Goal: Task Accomplishment & Management: Manage account settings

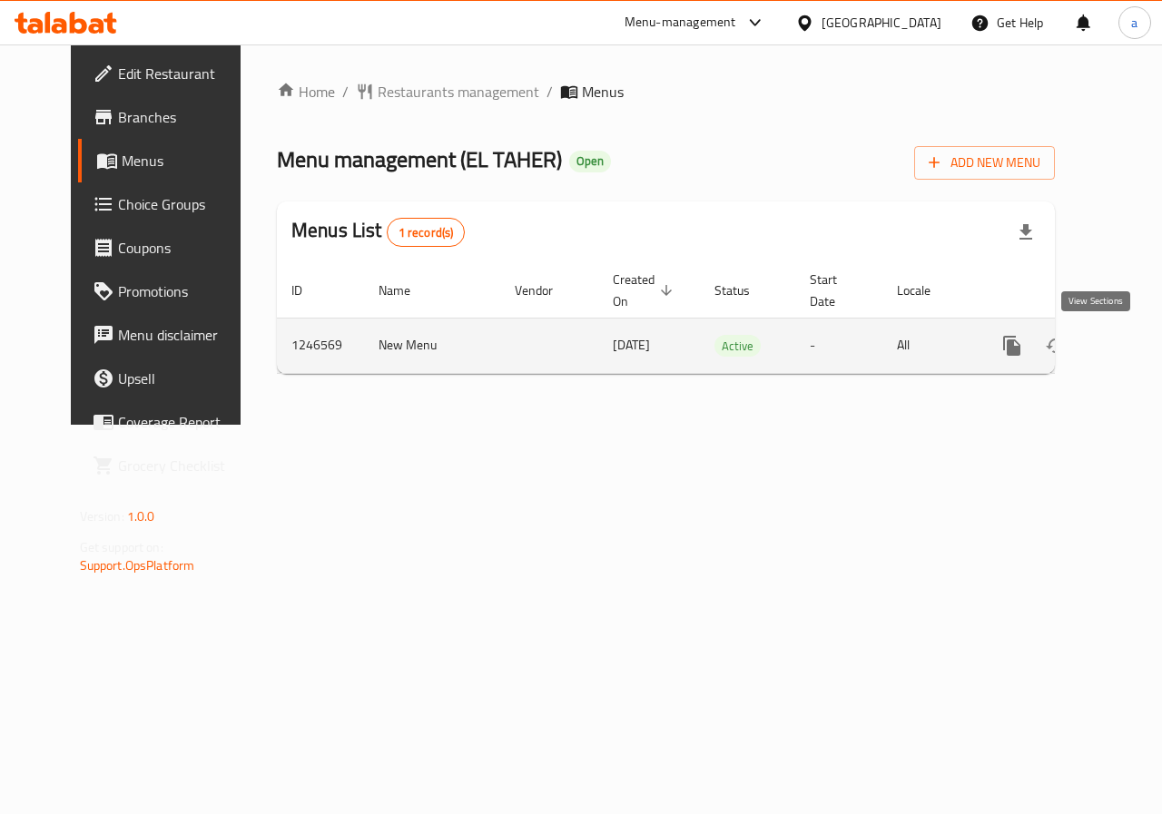
click at [1132, 345] on icon "enhanced table" at bounding box center [1143, 346] width 22 height 22
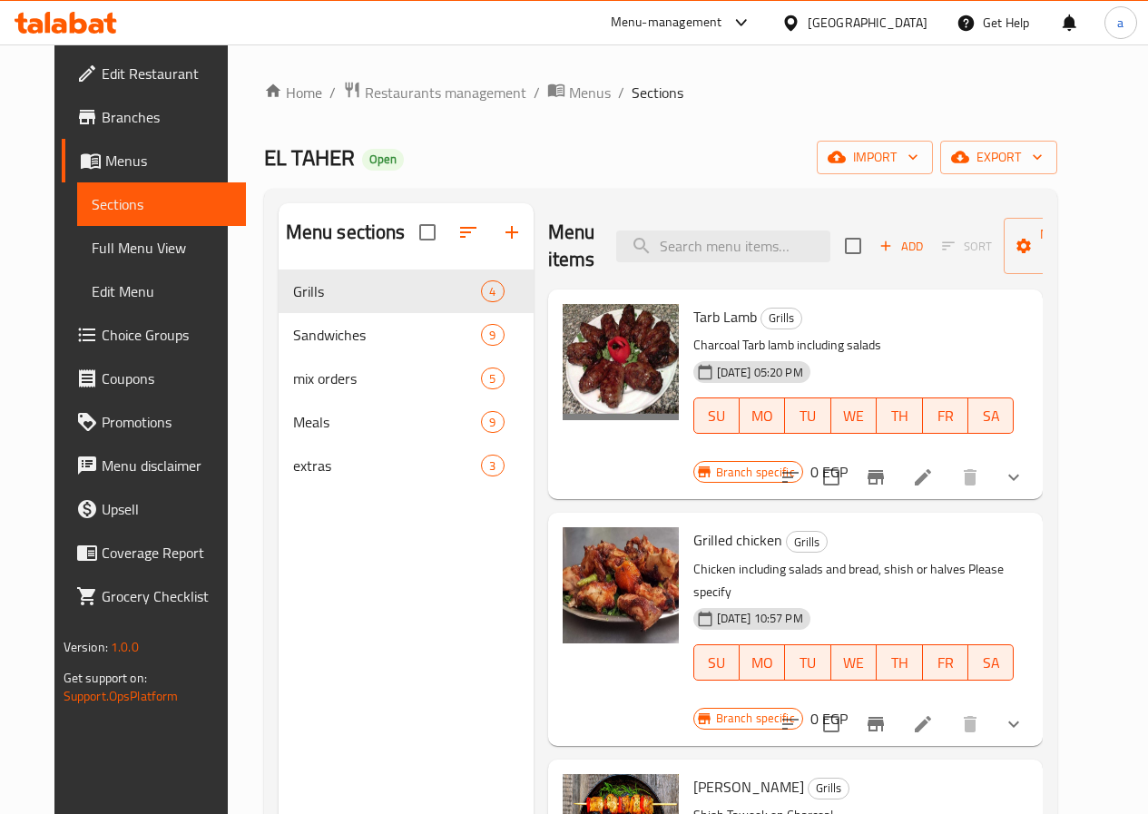
click at [125, 330] on span "Choice Groups" at bounding box center [167, 335] width 130 height 22
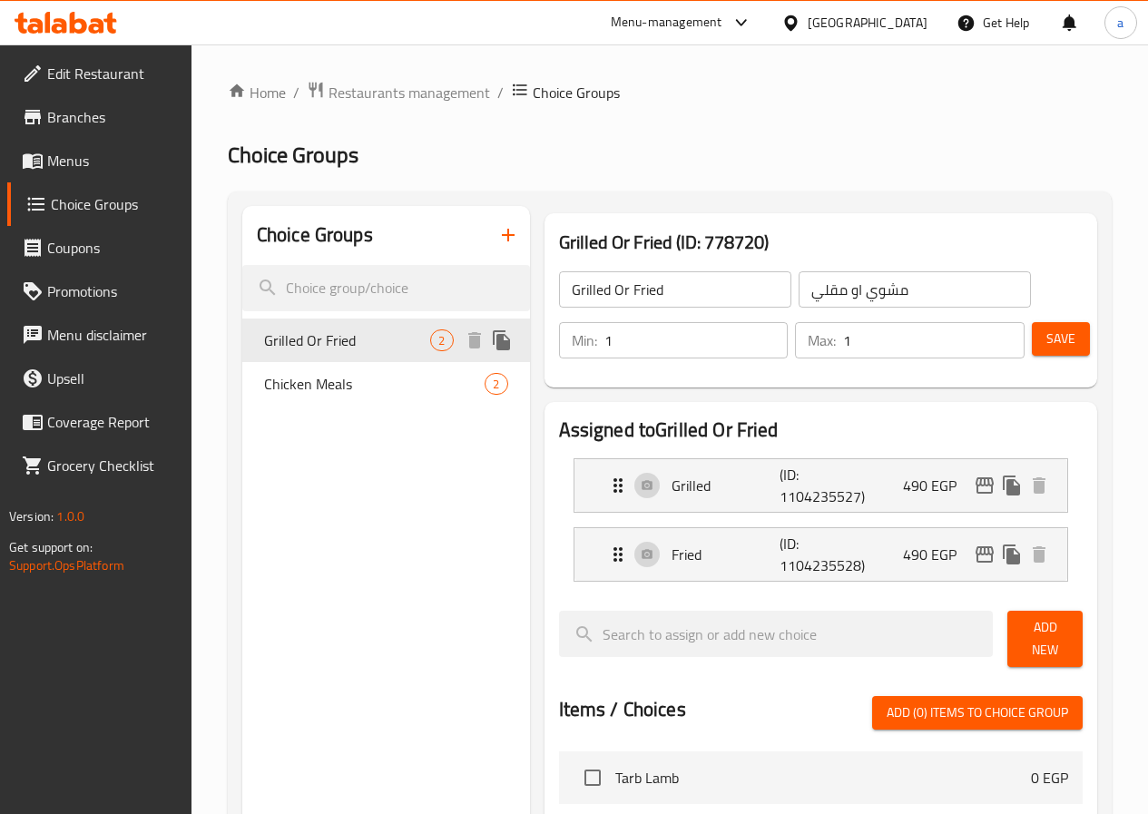
click at [337, 357] on div "Grilled Or Fried 2" at bounding box center [386, 341] width 288 height 44
click at [332, 373] on span "Chicken Meals" at bounding box center [347, 384] width 167 height 22
type input "Chicken Meals"
type input "وجبات فراخ"
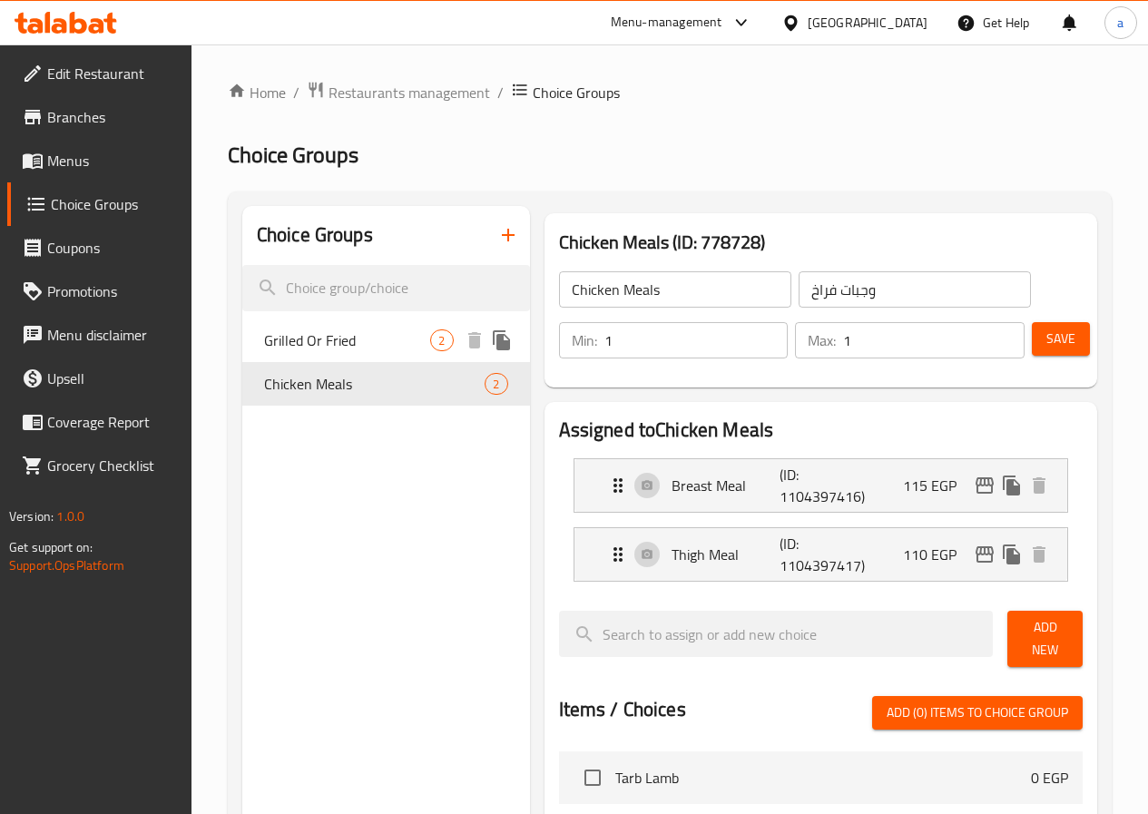
click at [326, 343] on span "Grilled Or Fried" at bounding box center [347, 341] width 167 height 22
type input "Grilled Or Fried"
type input "مشوي او مقلي"
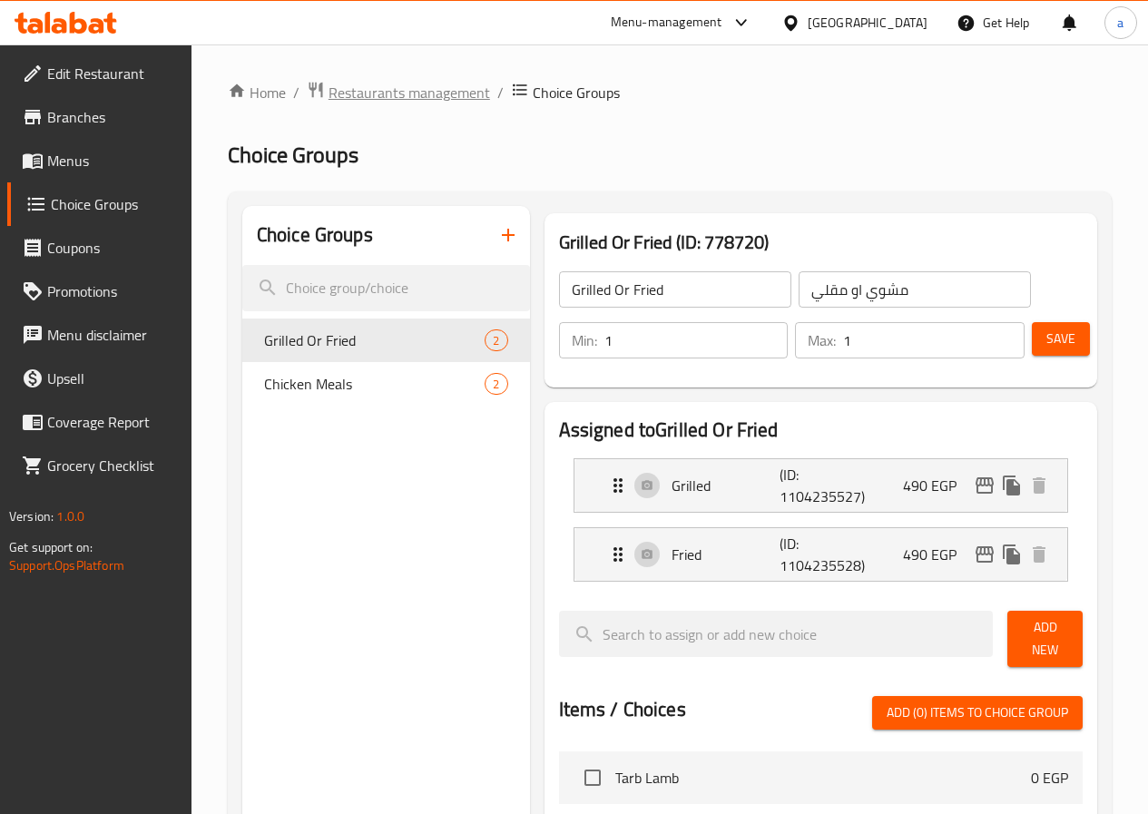
click at [367, 87] on span "Restaurants management" at bounding box center [410, 93] width 162 height 22
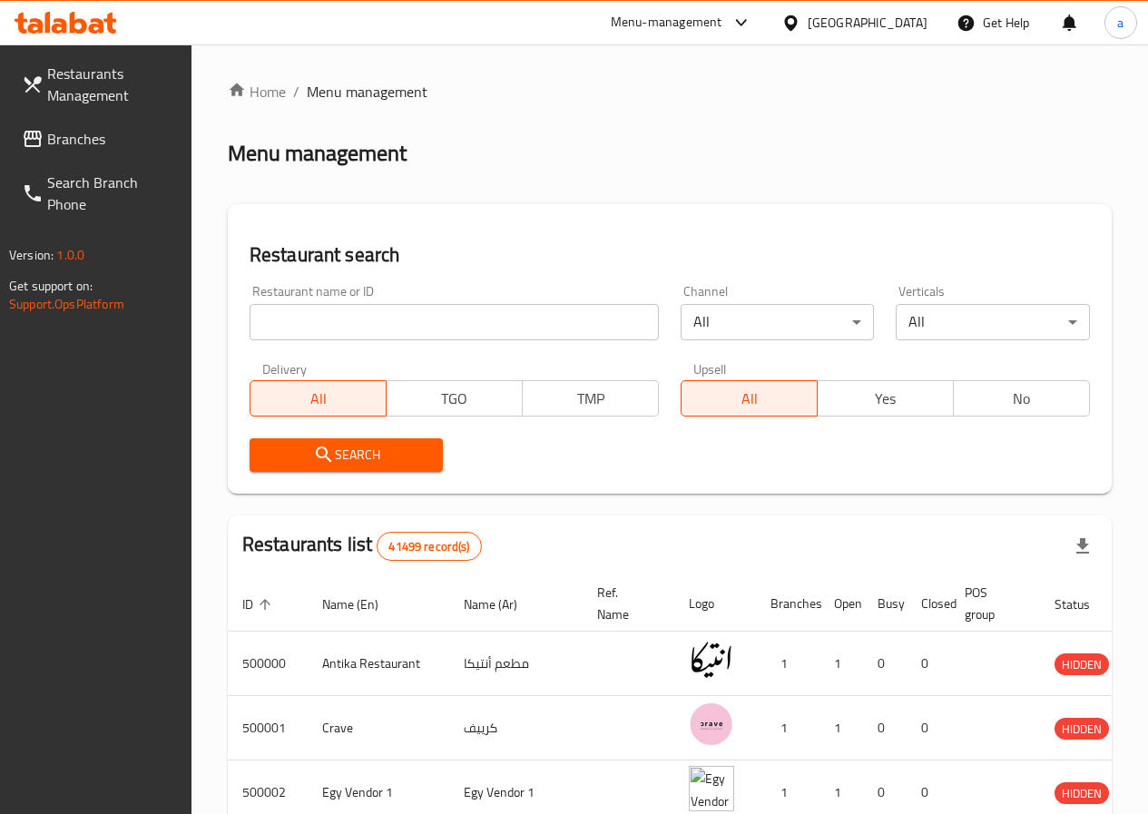
click at [110, 153] on link "Branches" at bounding box center [99, 139] width 184 height 44
